Goal: Information Seeking & Learning: Learn about a topic

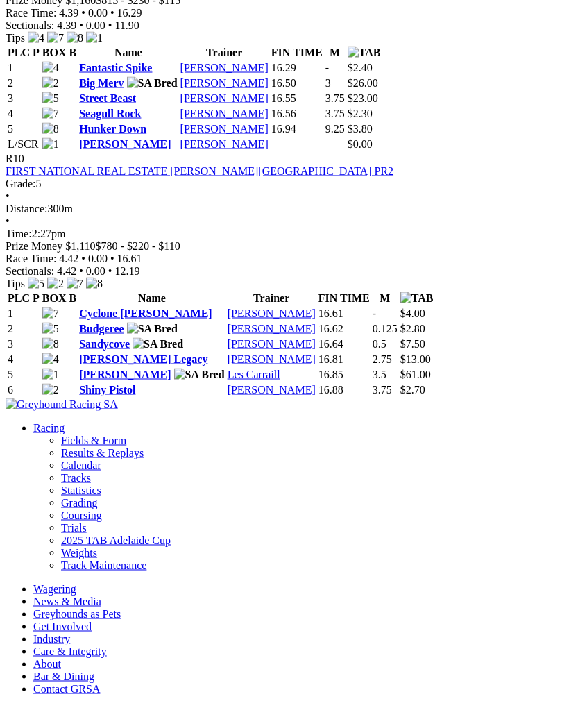
scroll to position [2812, 0]
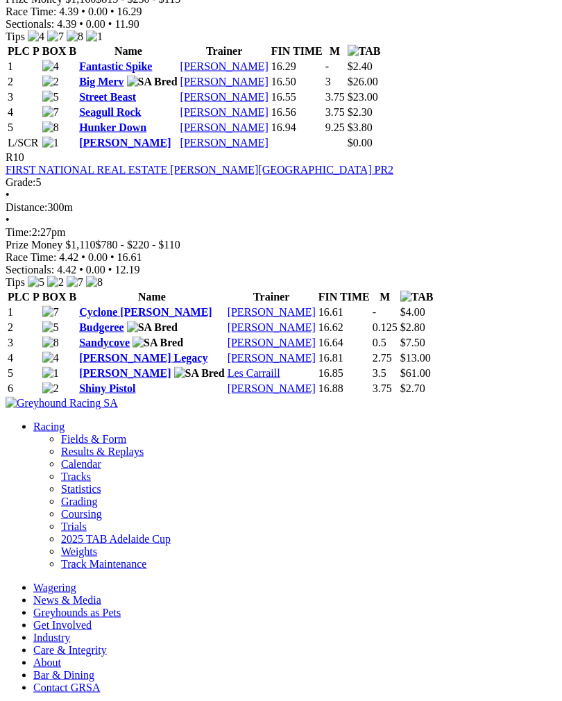
click at [134, 133] on link "Hunker Down" at bounding box center [112, 128] width 67 height 12
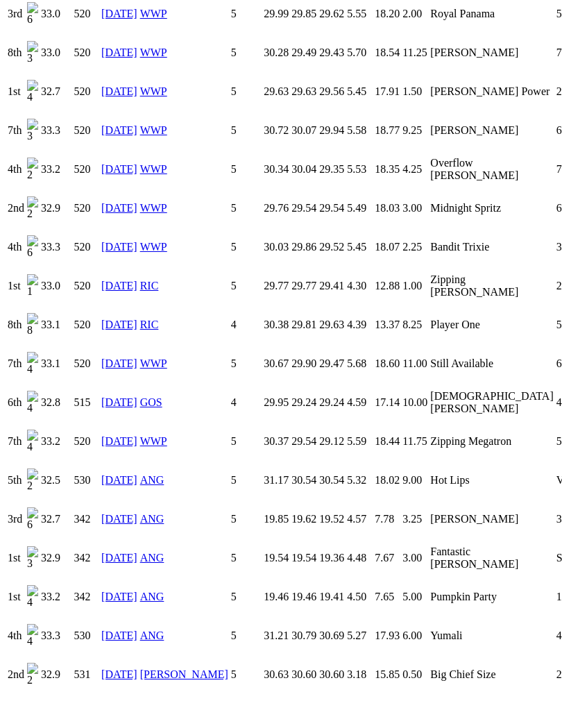
scroll to position [1915, 0]
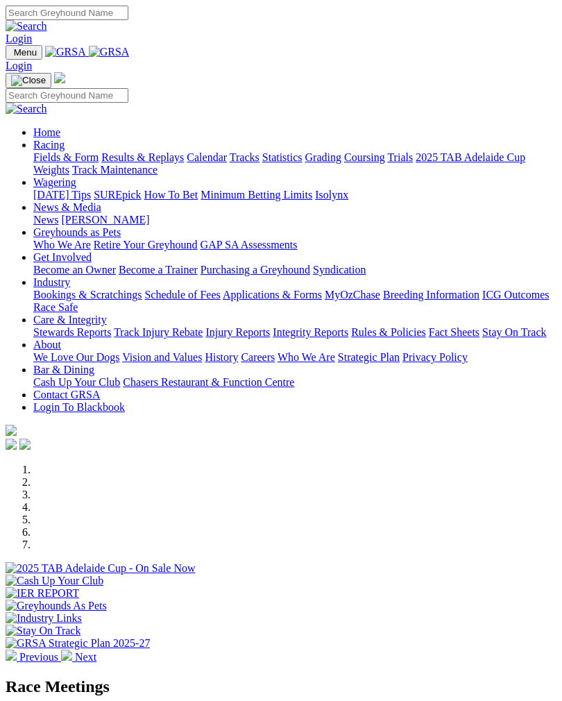
scroll to position [354, 0]
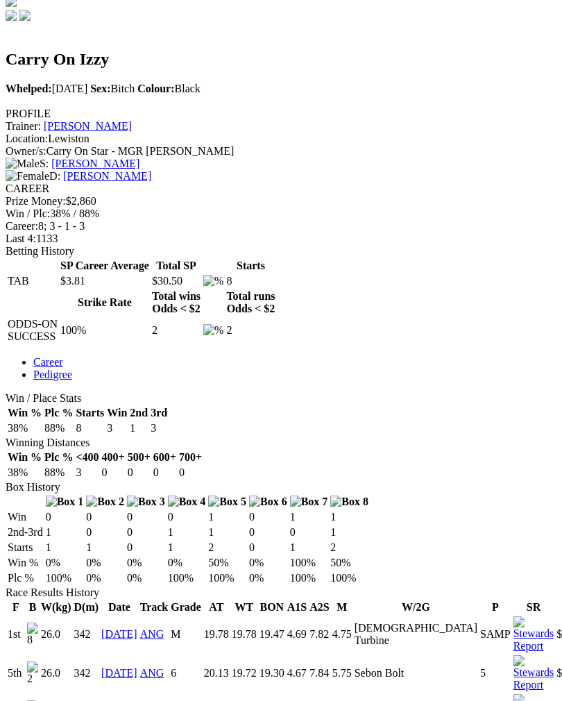
scroll to position [451, 0]
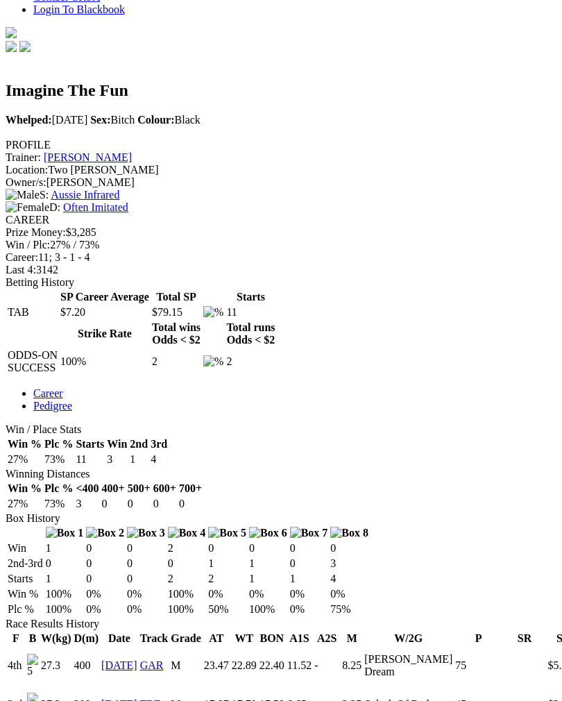
scroll to position [421, 0]
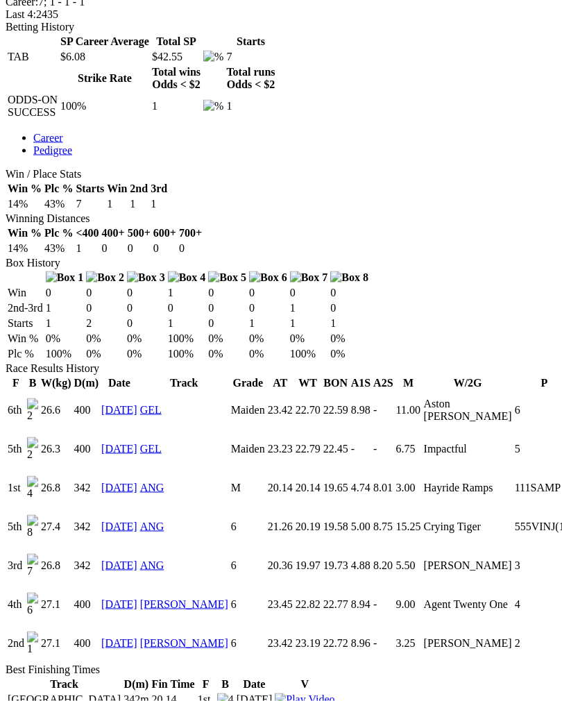
scroll to position [679, 0]
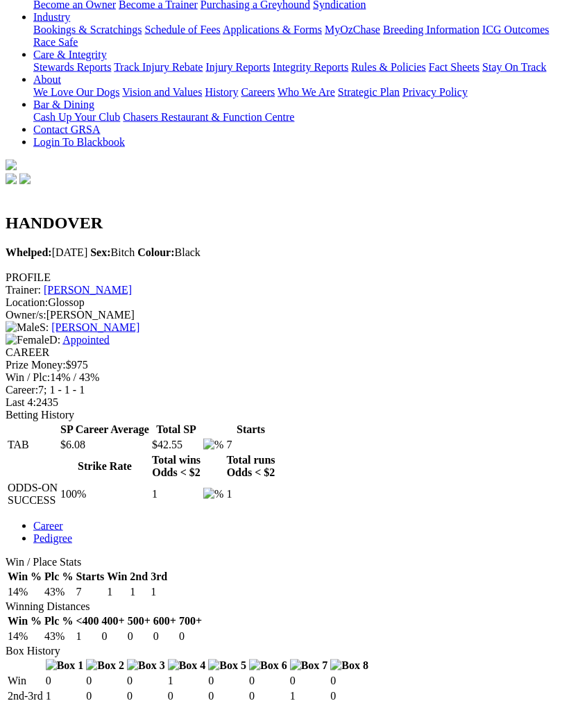
scroll to position [283, 0]
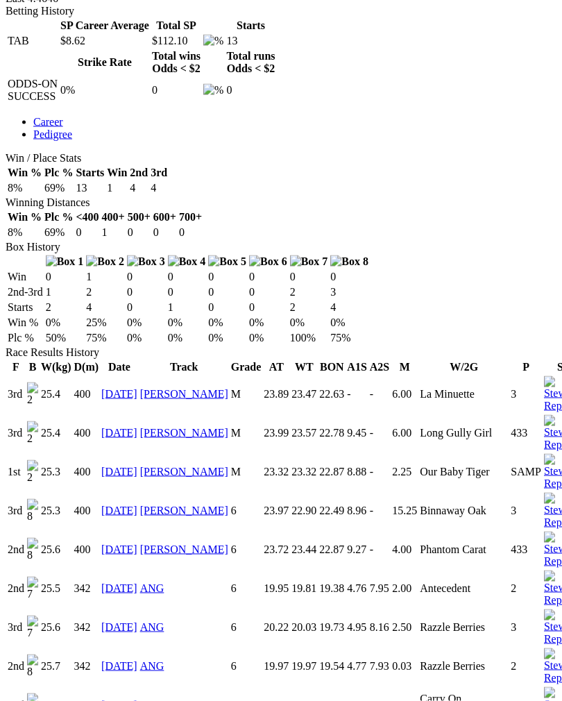
scroll to position [695, 0]
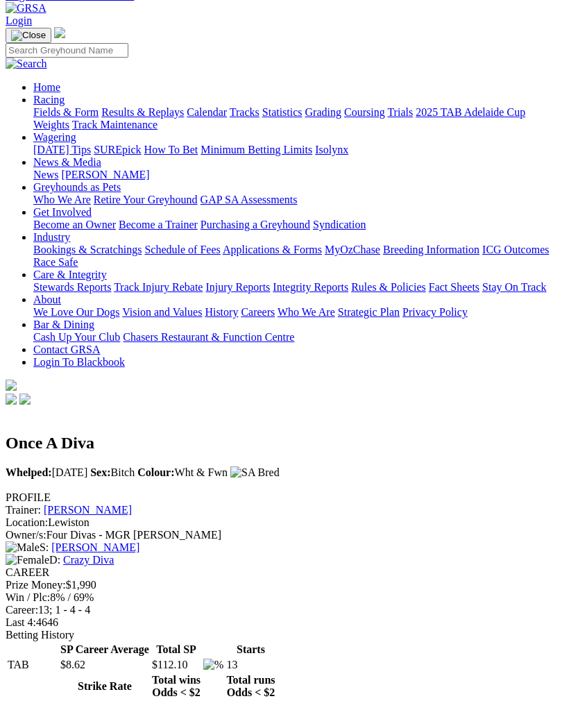
scroll to position [69, 0]
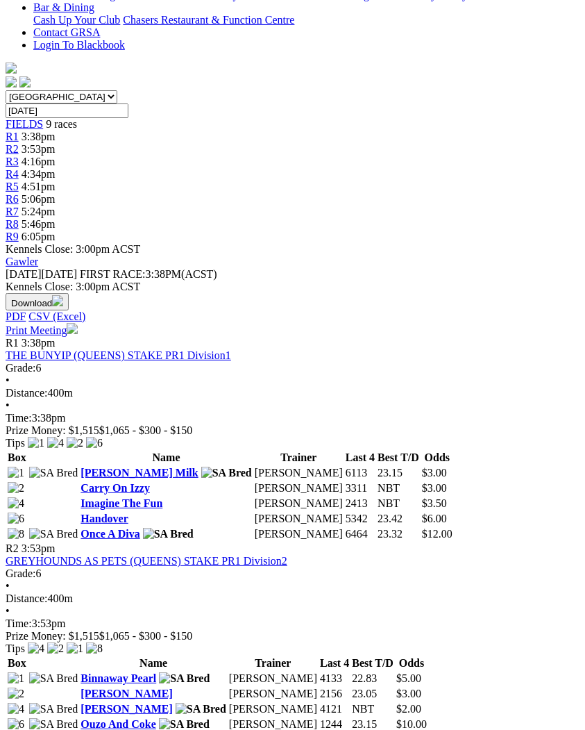
scroll to position [388, 0]
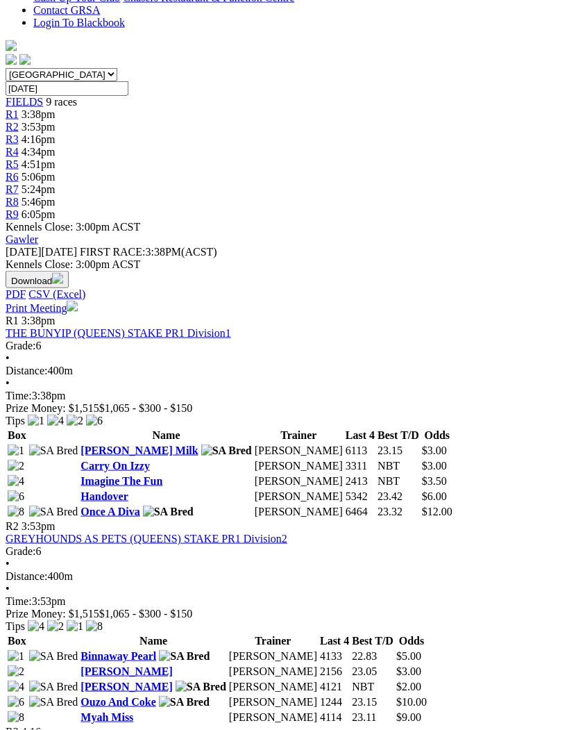
scroll to position [411, 0]
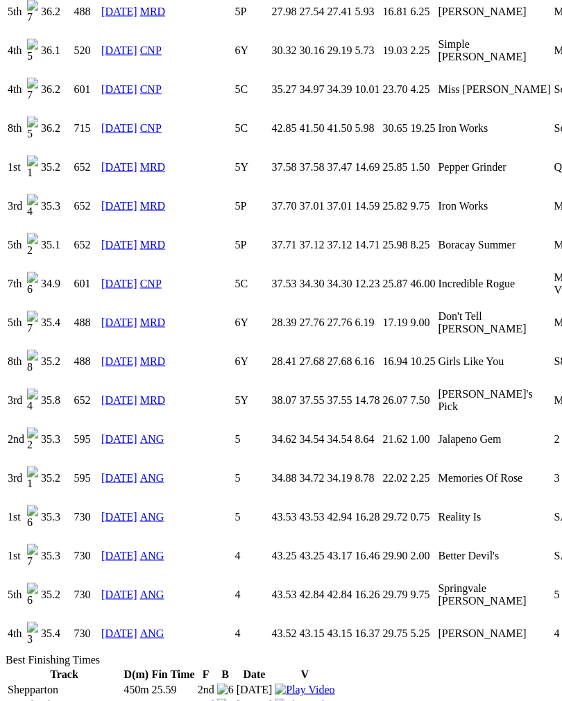
scroll to position [2594, 0]
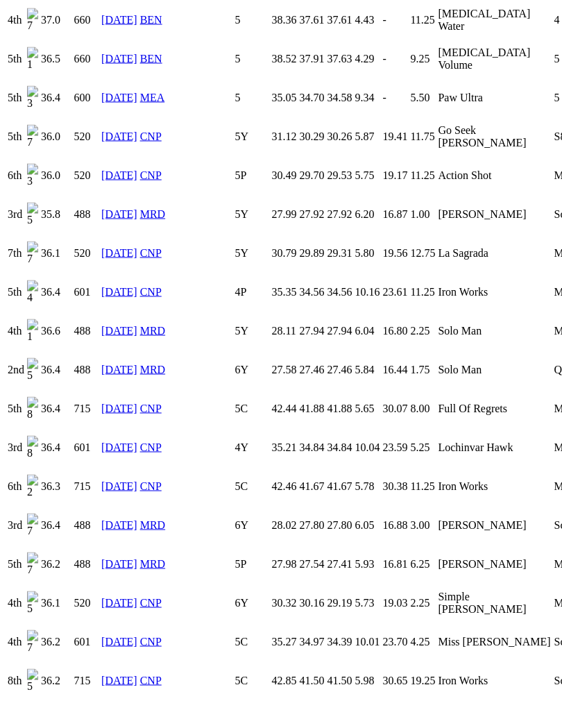
scroll to position [2034, 0]
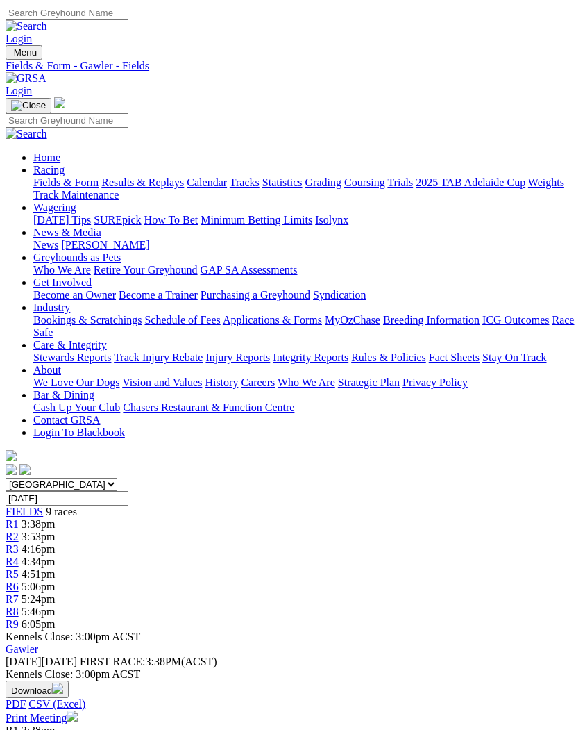
scroll to position [412, 0]
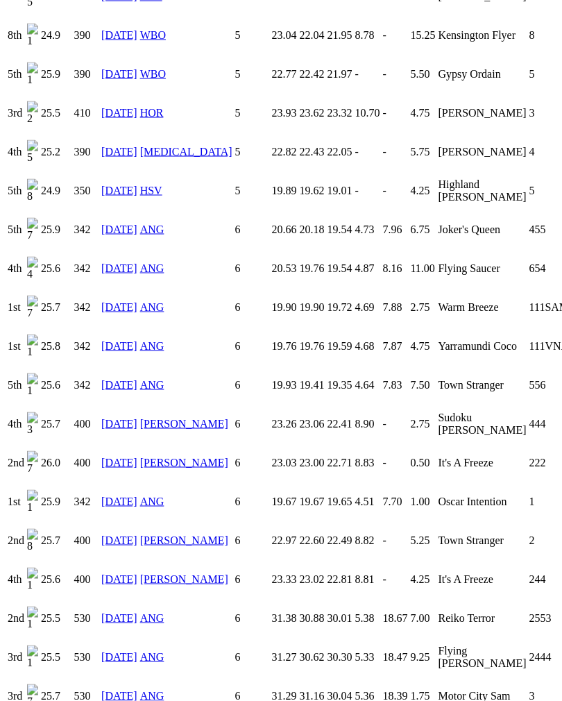
scroll to position [1516, 0]
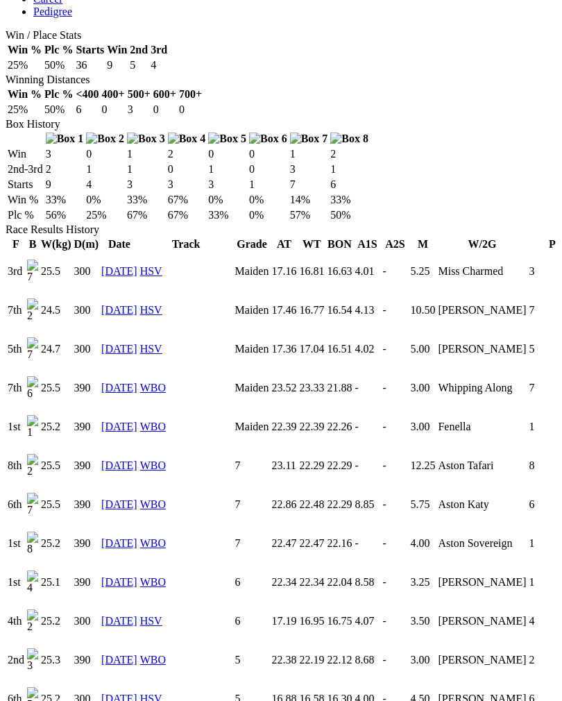
scroll to position [810, 0]
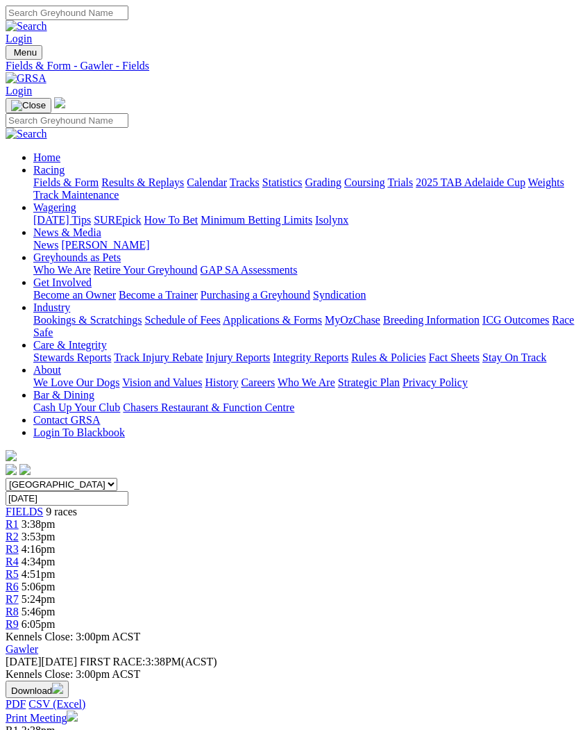
scroll to position [412, 0]
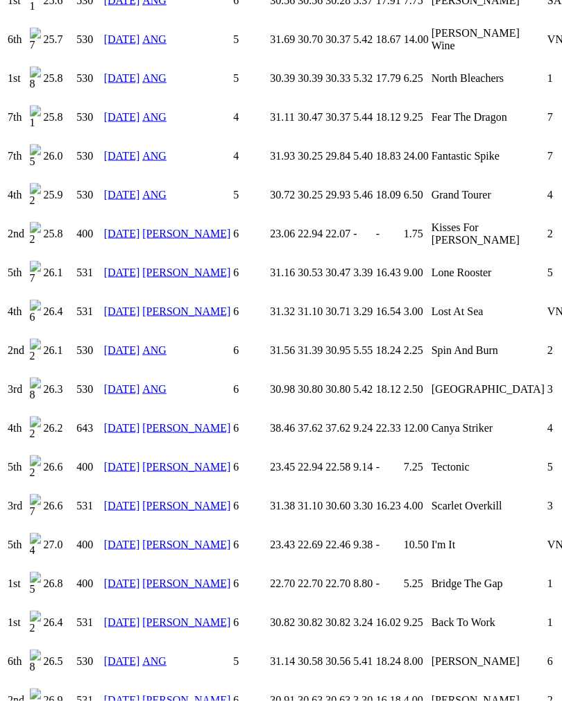
scroll to position [1352, 0]
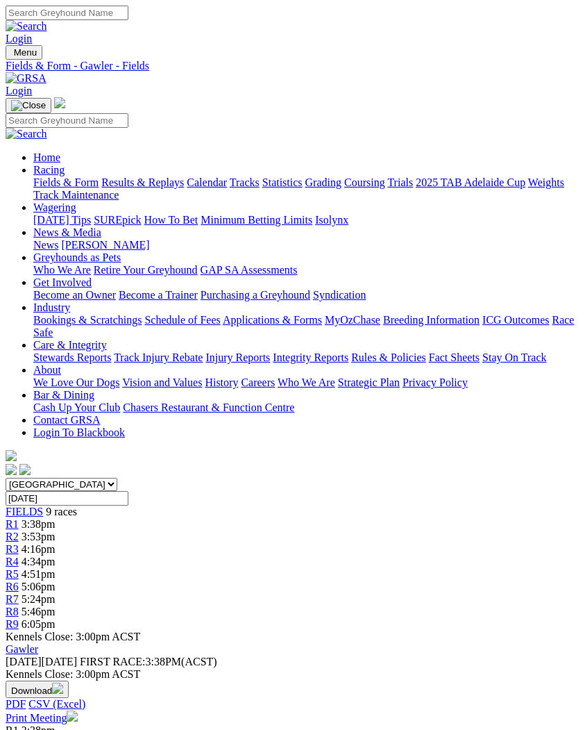
scroll to position [412, 0]
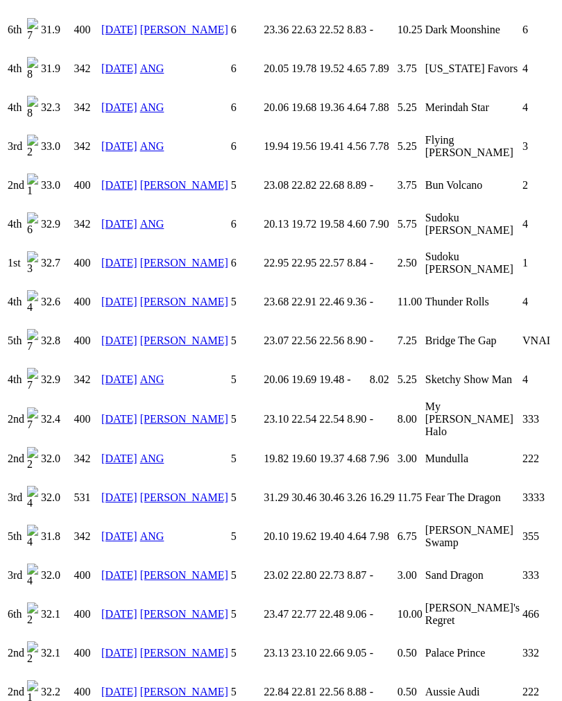
scroll to position [1405, 0]
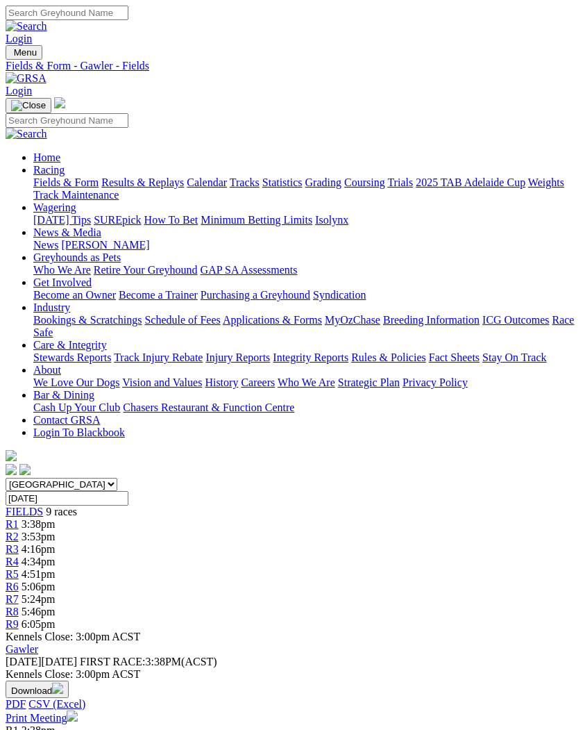
scroll to position [412, 0]
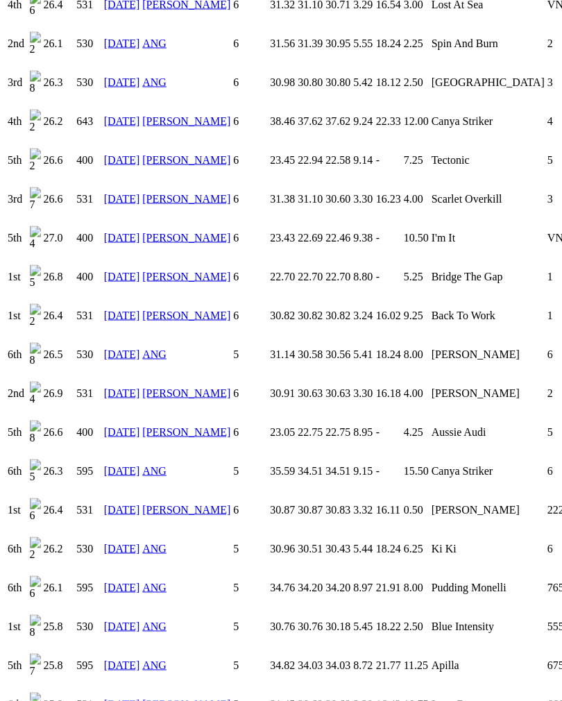
scroll to position [1668, 0]
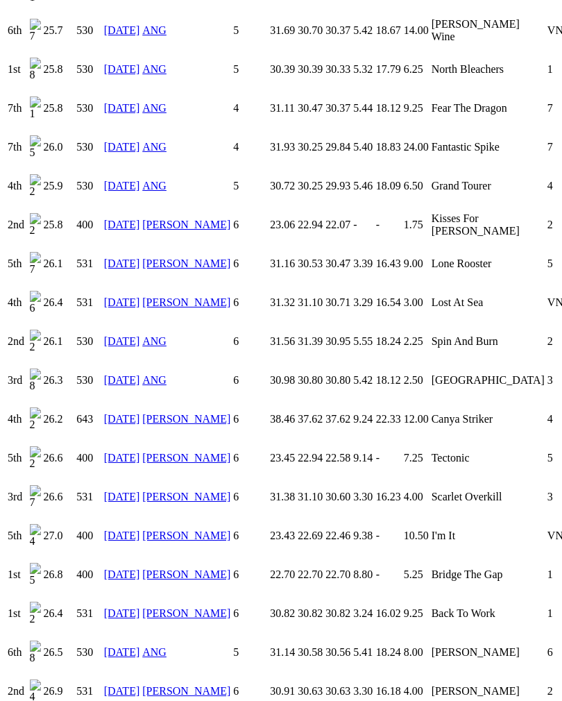
scroll to position [1362, 0]
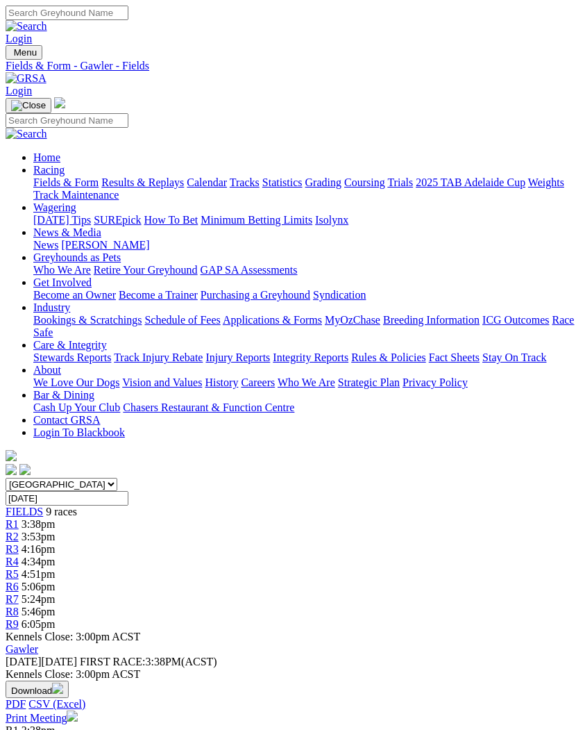
scroll to position [412, 0]
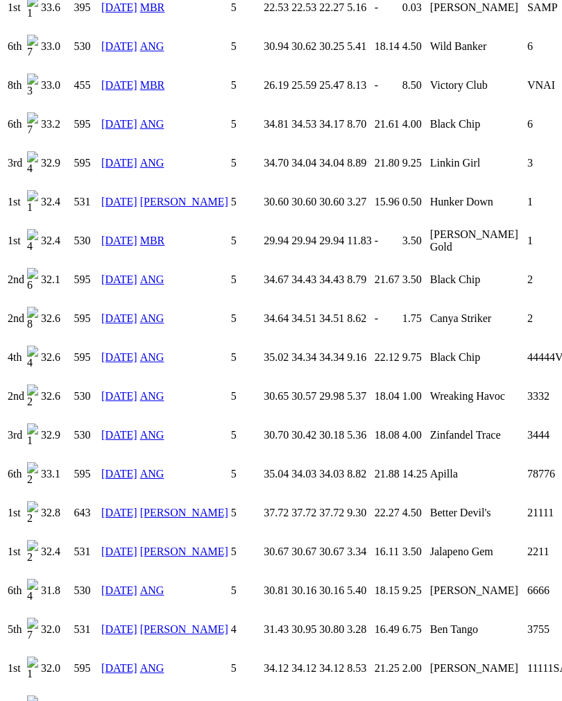
scroll to position [1968, 0]
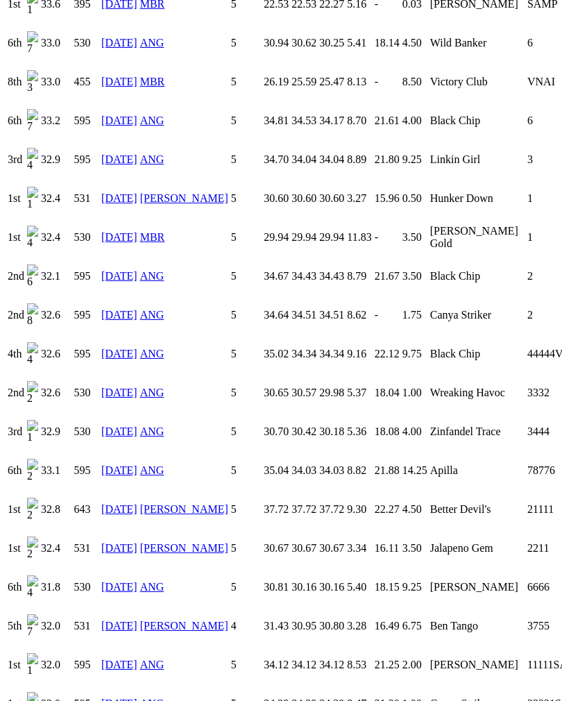
click at [527, 685] on td "33321SAMP" at bounding box center [557, 703] width 60 height 37
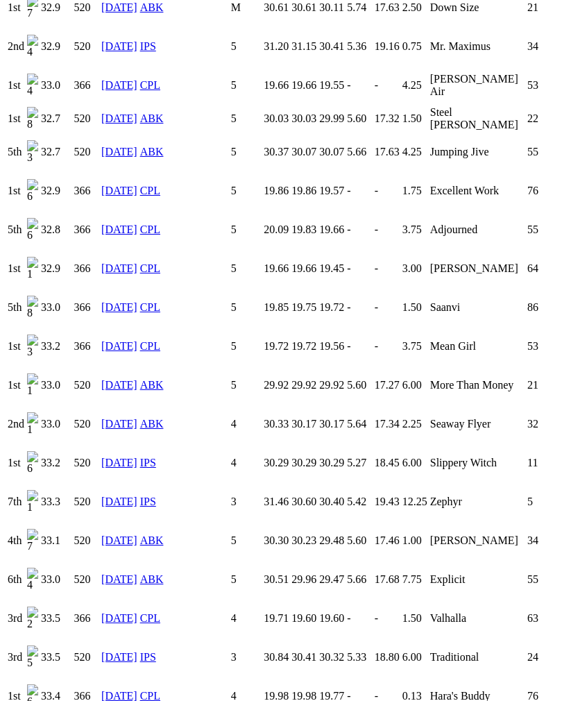
scroll to position [1138, 0]
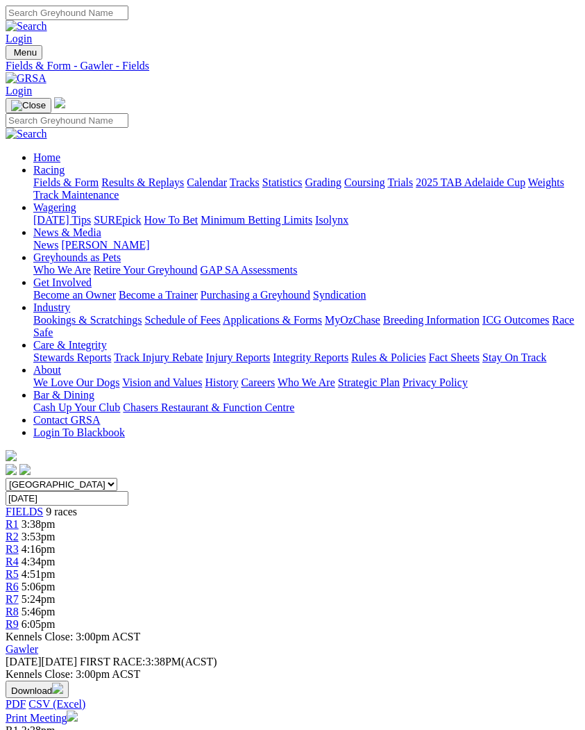
scroll to position [412, 0]
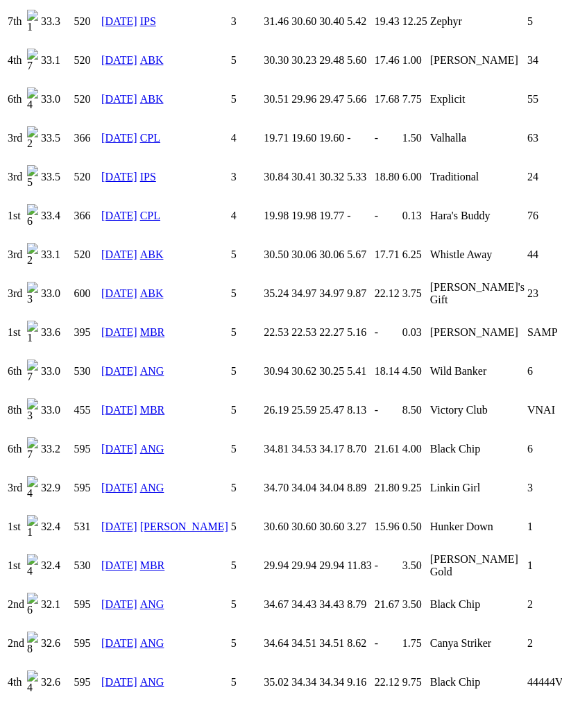
scroll to position [1640, 0]
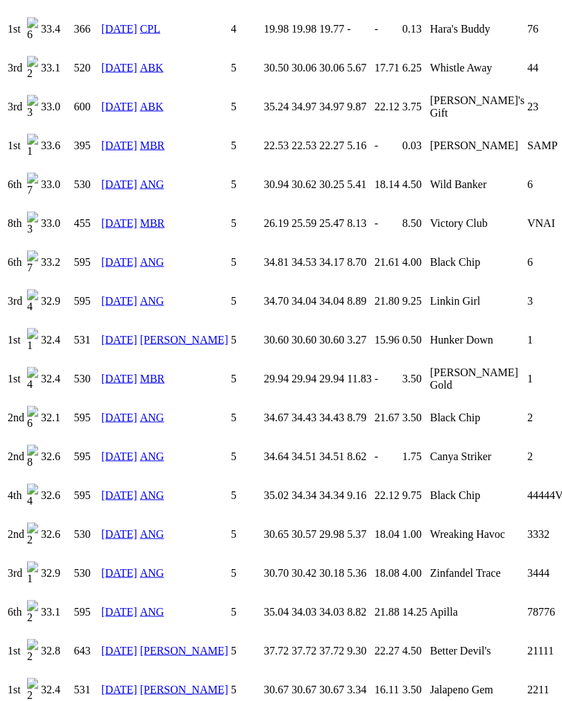
scroll to position [1827, 0]
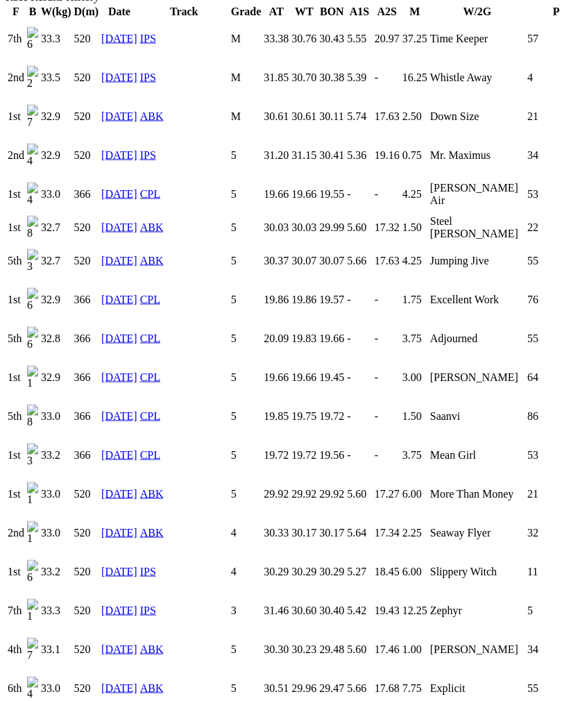
scroll to position [1033, 0]
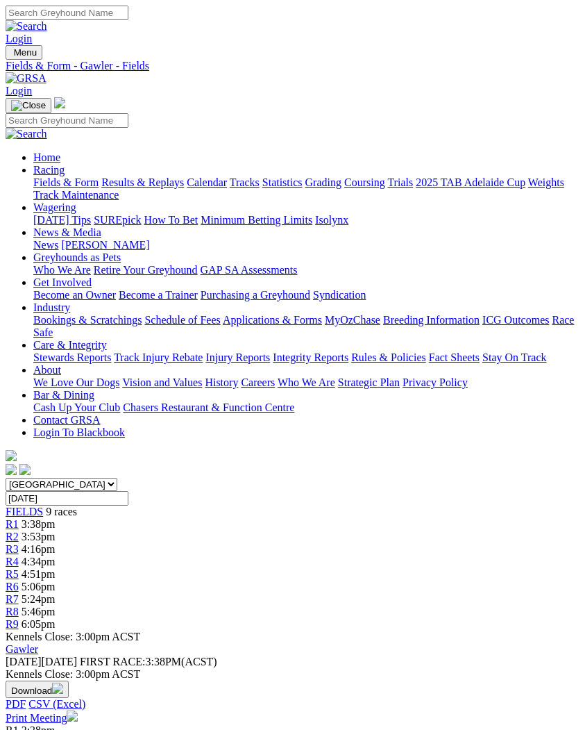
scroll to position [412, 0]
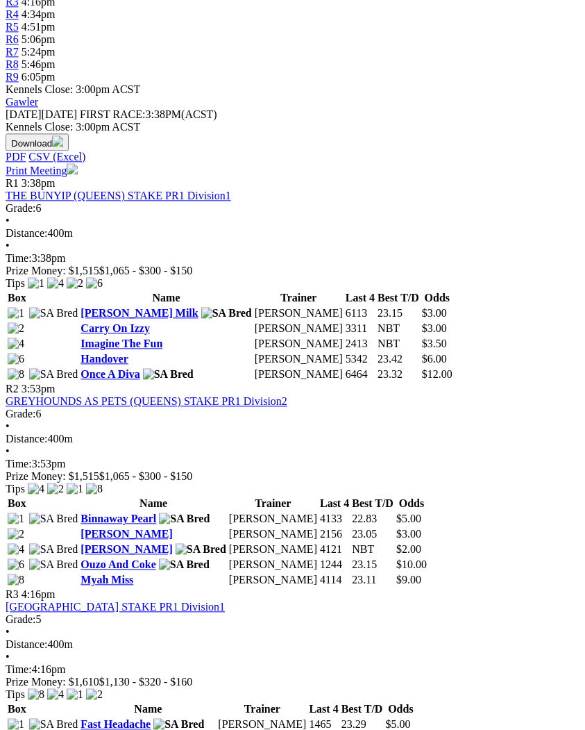
scroll to position [554, 0]
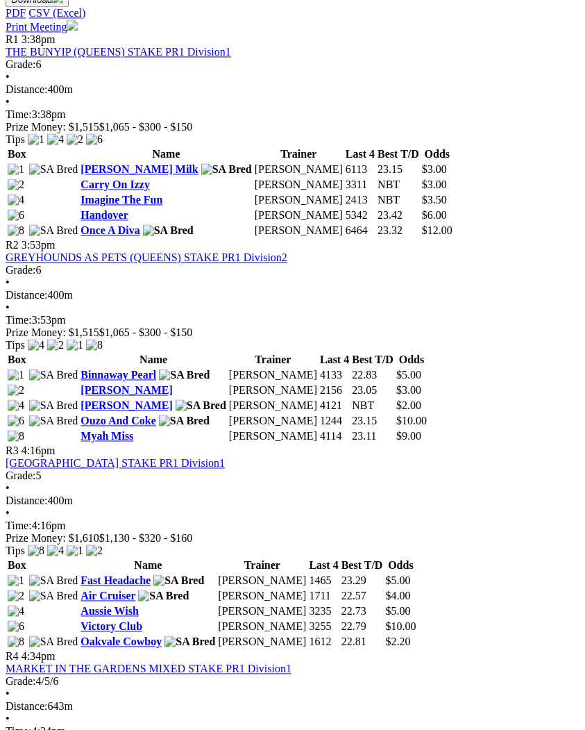
scroll to position [680, 0]
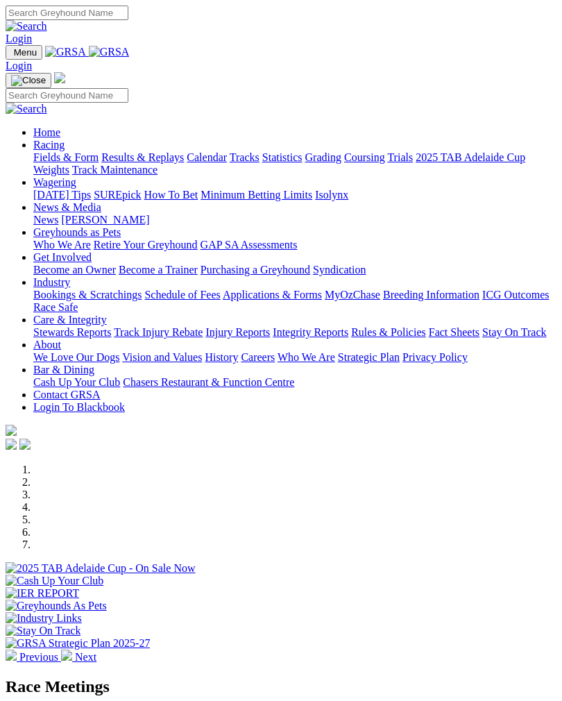
scroll to position [354, 0]
